Goal: Contribute content: Add original content to the website for others to see

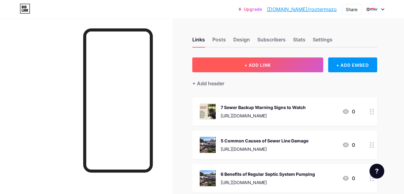
click at [268, 68] on button "+ ADD LINK" at bounding box center [257, 64] width 131 height 15
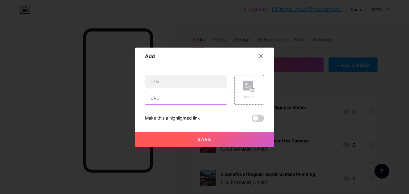
click at [148, 97] on input "text" at bounding box center [185, 98] width 81 height 12
paste input "[URL][DOMAIN_NAME]"
type input "[URL][DOMAIN_NAME]"
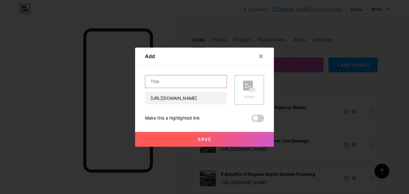
click at [181, 75] on input "text" at bounding box center [185, 81] width 81 height 12
paste input "5 Common Reasons Your Yard Turns into a Swamp After Rain"
type input "5 Common Reasons Your Yard Turns into a Swamp After Rain"
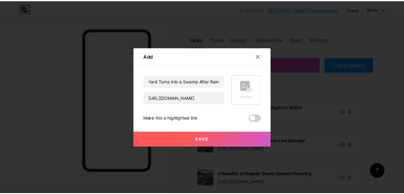
scroll to position [0, 0]
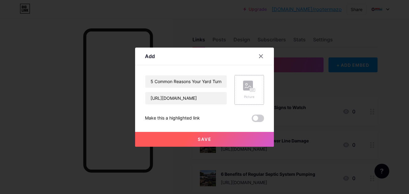
click at [254, 88] on icon at bounding box center [249, 85] width 12 height 11
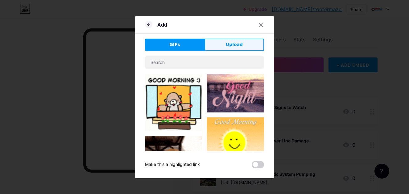
click at [233, 45] on span "Upload" at bounding box center [234, 44] width 17 height 6
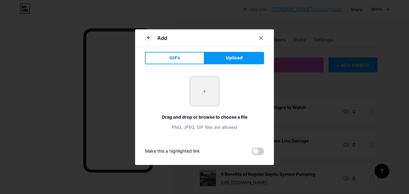
click at [210, 85] on input "file" at bounding box center [204, 91] width 29 height 29
type input "C:\fakepath\5 Common Reasons Your Yard Turns into a Swamp After Rain.jpg"
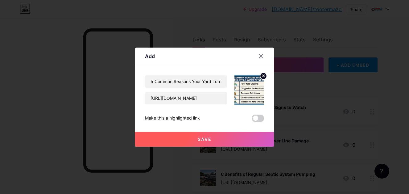
click at [259, 117] on span at bounding box center [258, 117] width 12 height 7
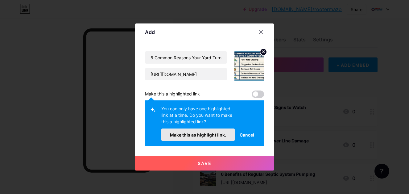
click at [225, 129] on button "Make this as highlight link." at bounding box center [197, 134] width 73 height 12
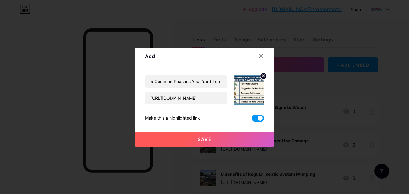
click at [229, 138] on button "Save" at bounding box center [204, 139] width 139 height 15
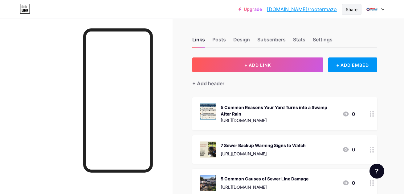
click at [345, 10] on div "Share" at bounding box center [352, 9] width 20 height 11
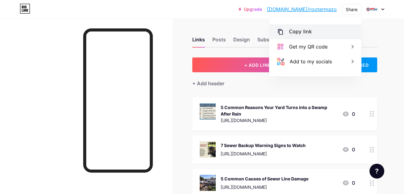
click at [308, 27] on div "Copy link" at bounding box center [316, 31] width 92 height 15
